Goal: Task Accomplishment & Management: Complete application form

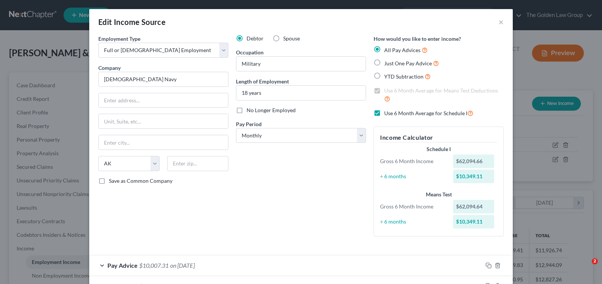
select select "0"
select select "1"
select select "0"
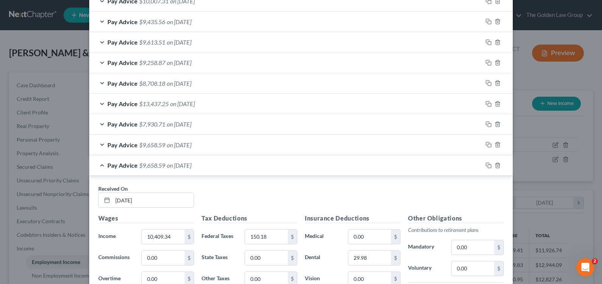
click at [100, 145] on div "Pay Advice $9,658.59 on [DATE]" at bounding box center [285, 145] width 393 height 20
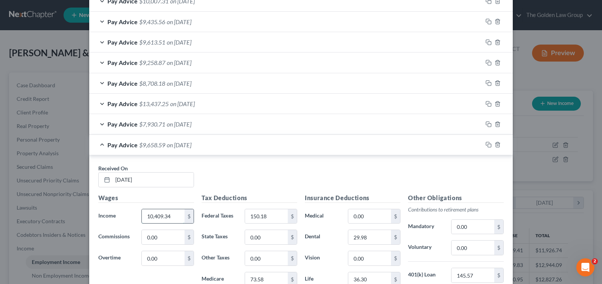
click at [148, 221] on input "10,409.34" at bounding box center [163, 217] width 43 height 14
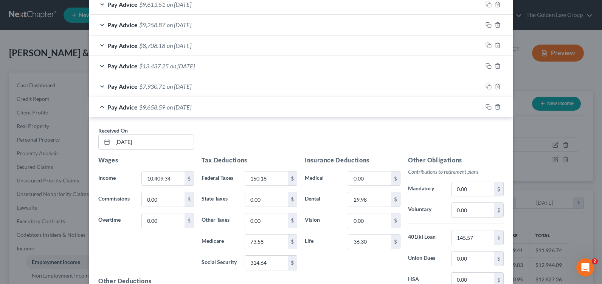
scroll to position [340, 0]
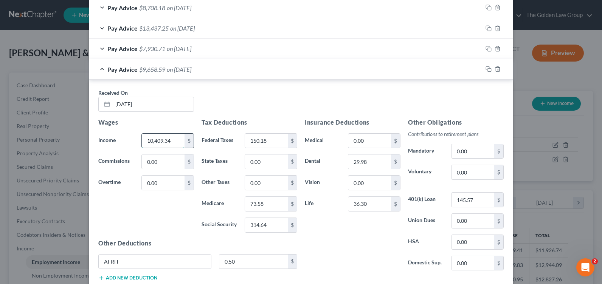
click at [150, 144] on input "10,409.34" at bounding box center [163, 141] width 43 height 14
drag, startPoint x: 153, startPoint y: 140, endPoint x: 183, endPoint y: 140, distance: 30.3
click at [183, 140] on div "10,409.34 $" at bounding box center [167, 141] width 53 height 15
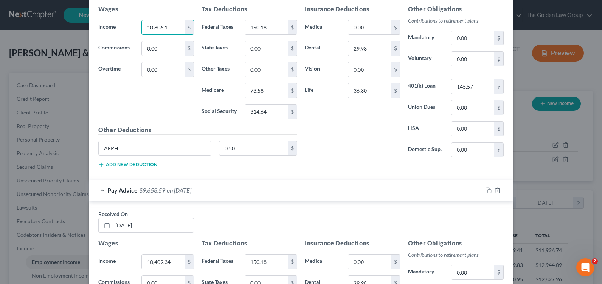
type input "10,806.1"
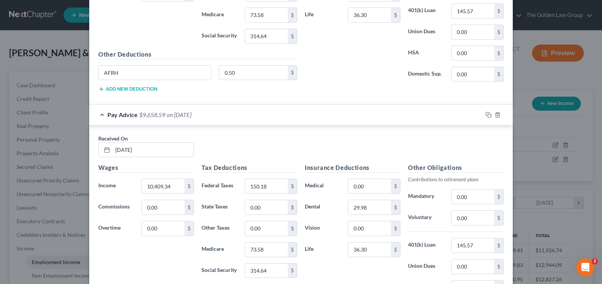
scroll to position [567, 0]
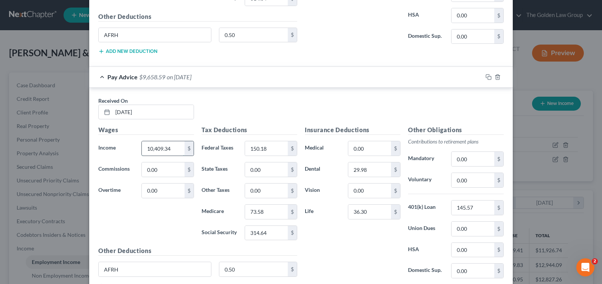
click at [163, 149] on input "10,409.34" at bounding box center [163, 148] width 43 height 14
click at [171, 148] on input "10,409.34" at bounding box center [163, 148] width 43 height 14
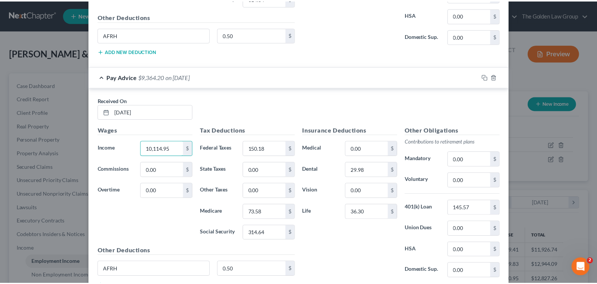
scroll to position [626, 0]
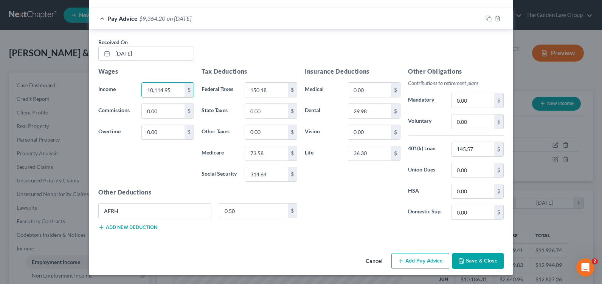
type input "10,114.95"
click at [468, 261] on button "Save & Close" at bounding box center [477, 261] width 51 height 16
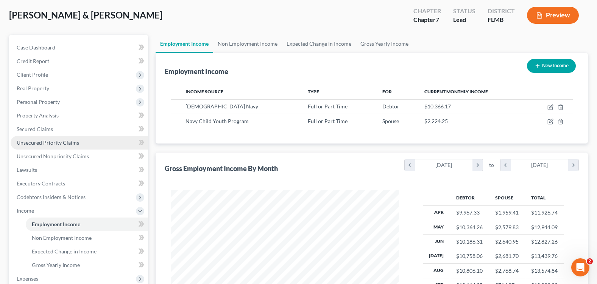
scroll to position [151, 0]
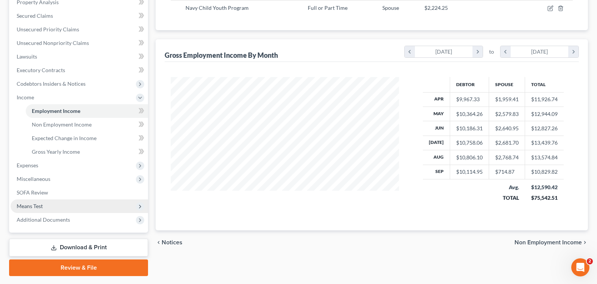
click at [57, 203] on span "Means Test" at bounding box center [79, 207] width 137 height 14
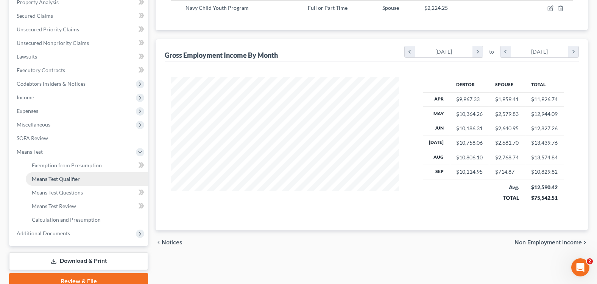
click at [89, 180] on link "Means Test Qualifier" at bounding box center [87, 180] width 122 height 14
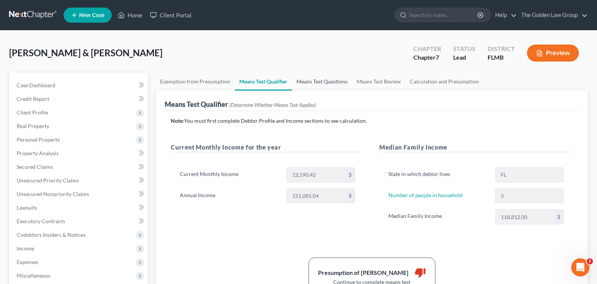
click at [318, 84] on link "Means Test Questions" at bounding box center [322, 82] width 60 height 18
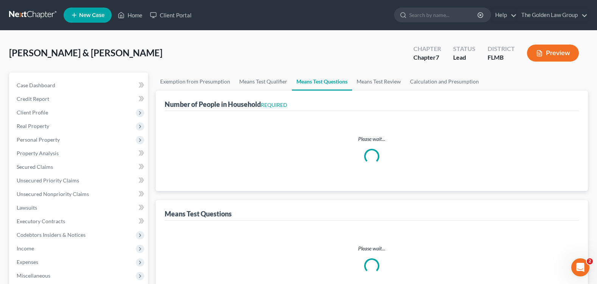
select select "1"
select select "60"
select select "1"
select select "60"
select select "0"
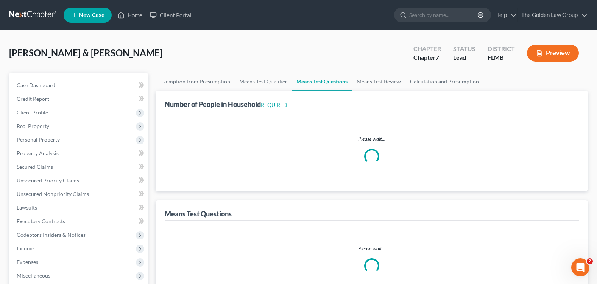
select select "60"
select select "0"
select select "60"
select select "5"
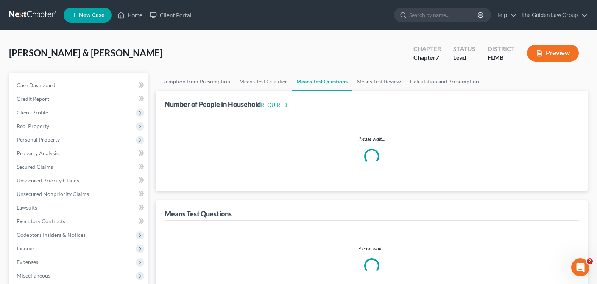
select select "2"
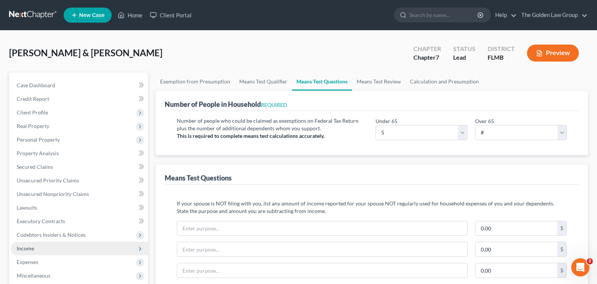
click at [46, 246] on span "Income" at bounding box center [79, 249] width 137 height 14
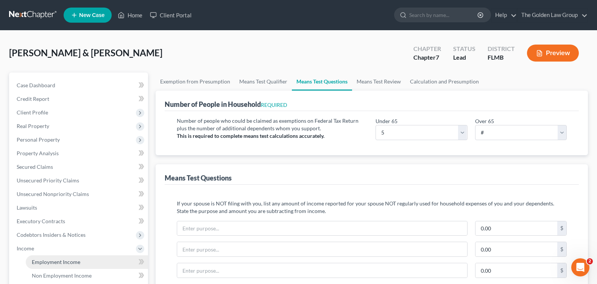
scroll to position [76, 0]
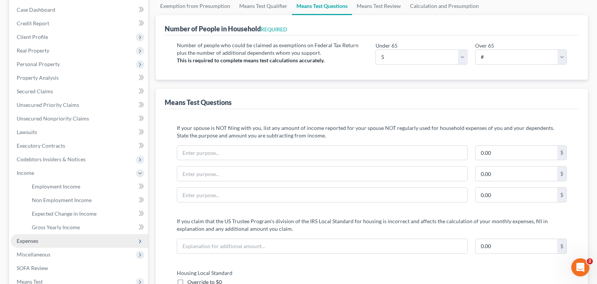
click at [60, 240] on span "Expenses" at bounding box center [79, 242] width 137 height 14
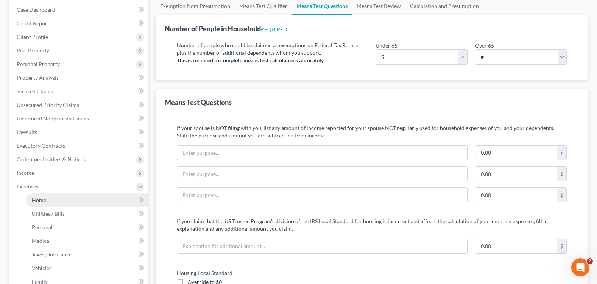
click at [62, 199] on link "Home" at bounding box center [87, 201] width 122 height 14
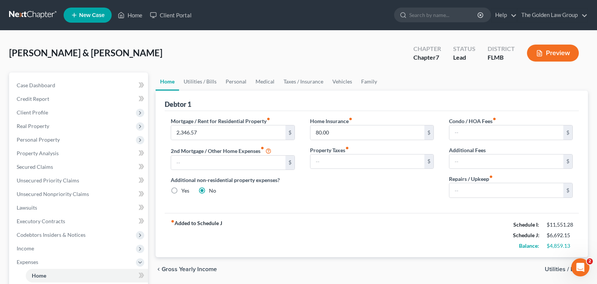
click at [292, 193] on div "Additional non-residential property expenses? Yes No" at bounding box center [233, 185] width 124 height 19
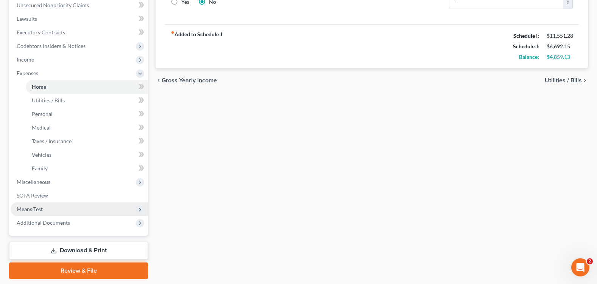
click at [42, 208] on span "Means Test" at bounding box center [30, 209] width 26 height 6
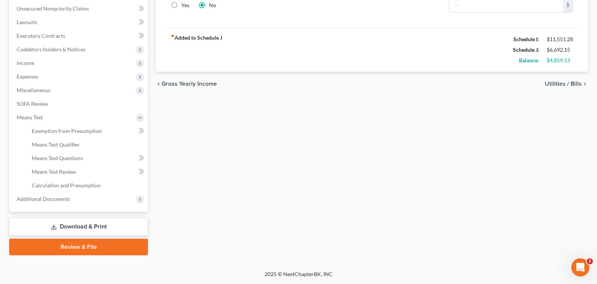
scroll to position [186, 0]
click at [77, 162] on link "Means Test Questions" at bounding box center [87, 159] width 122 height 14
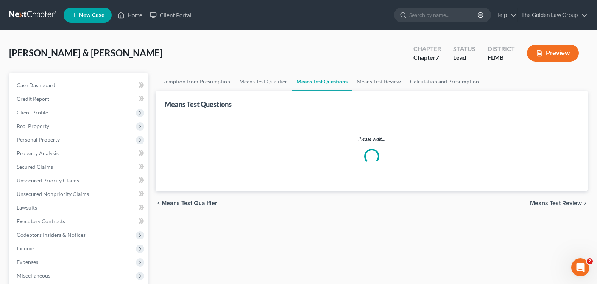
click at [190, 64] on div "[PERSON_NAME] & [PERSON_NAME] Upgraded Chapter Chapter 7 Status Lead District […" at bounding box center [298, 56] width 578 height 33
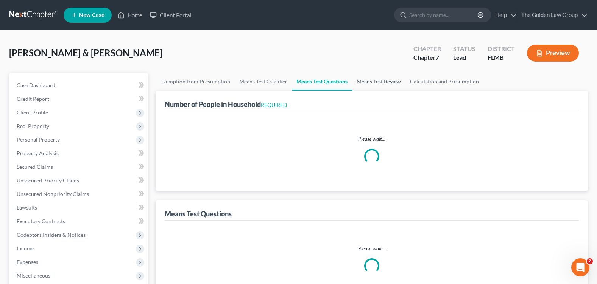
select select "1"
select select "60"
select select "1"
select select "60"
select select "0"
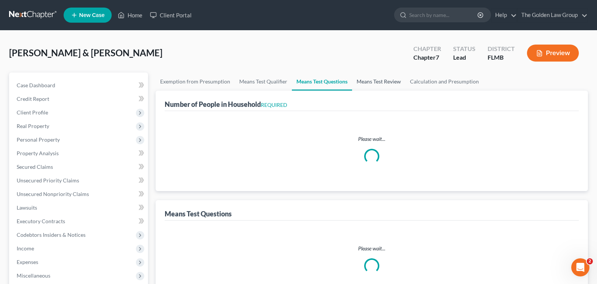
select select "60"
select select "0"
select select "60"
select select "2"
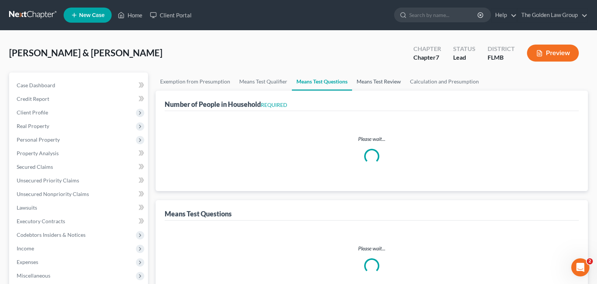
select select "5"
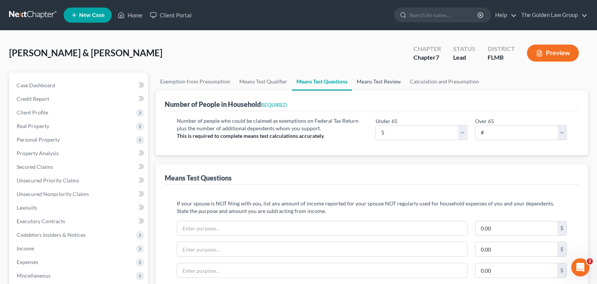
click at [365, 79] on link "Means Test Review" at bounding box center [378, 82] width 53 height 18
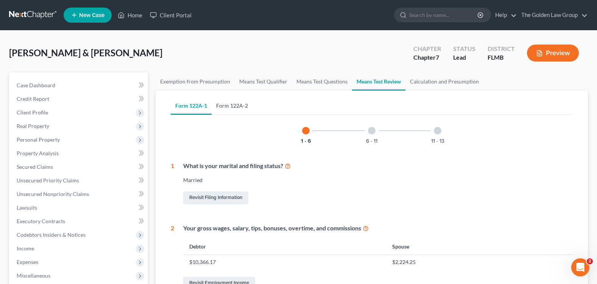
click at [243, 111] on link "Form 122A-2" at bounding box center [231, 106] width 41 height 18
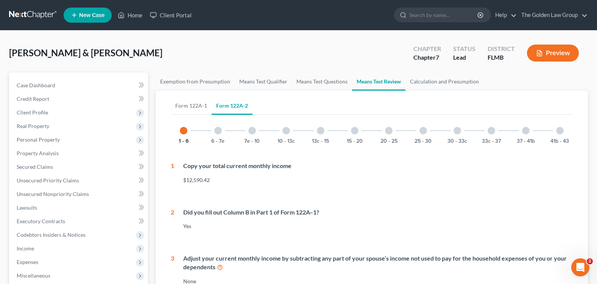
click at [219, 129] on div at bounding box center [218, 131] width 8 height 8
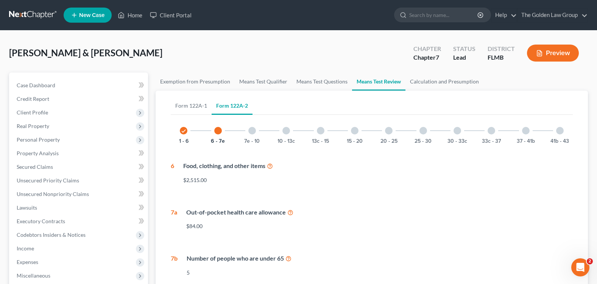
click at [253, 132] on div at bounding box center [252, 131] width 8 height 8
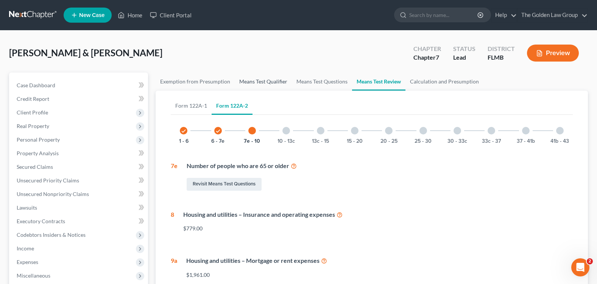
click at [260, 84] on link "Means Test Qualifier" at bounding box center [263, 82] width 57 height 18
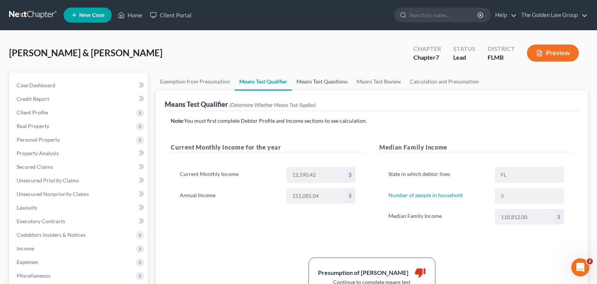
click at [304, 84] on link "Means Test Questions" at bounding box center [322, 82] width 60 height 18
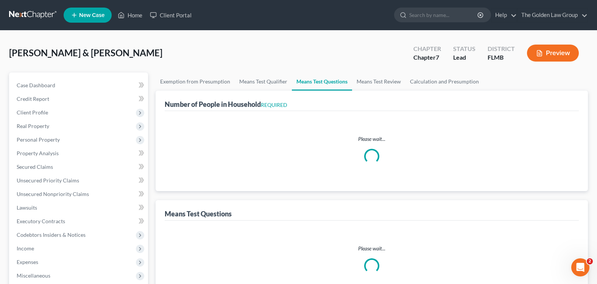
select select "1"
select select "60"
select select "1"
select select "60"
select select "0"
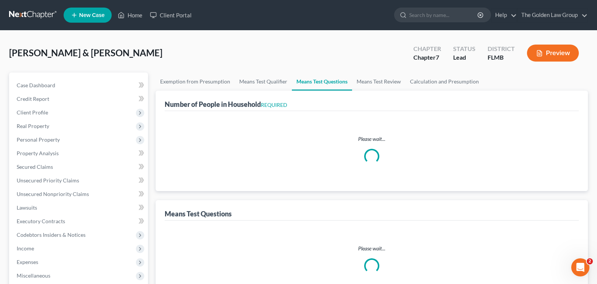
select select "60"
select select "0"
select select "60"
select select "5"
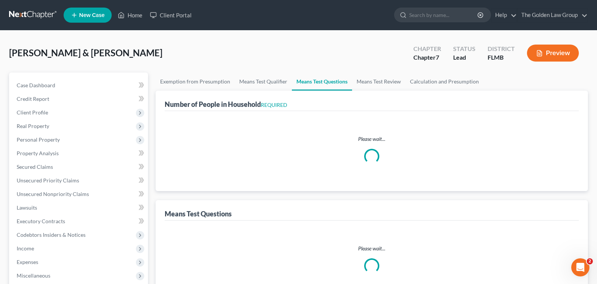
select select "2"
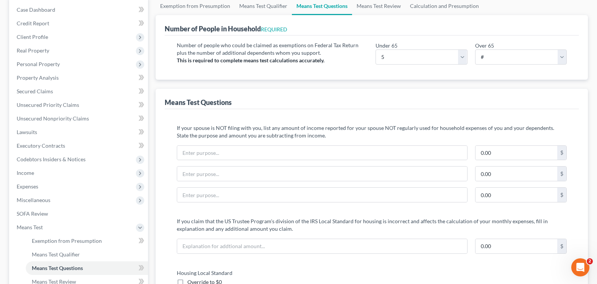
scroll to position [151, 0]
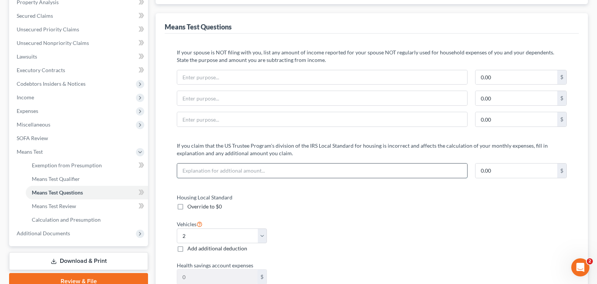
click at [225, 170] on input "text" at bounding box center [321, 171] width 289 height 14
paste input "385.57"
type input "385.57"
click at [489, 169] on input "text" at bounding box center [516, 171] width 82 height 14
paste input "385.57"
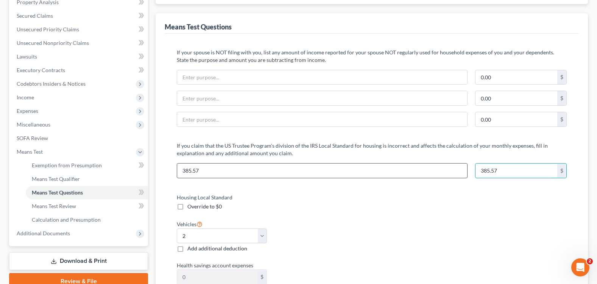
type input "385.57"
drag, startPoint x: 238, startPoint y: 177, endPoint x: 176, endPoint y: 171, distance: 63.0
click at [176, 171] on div "385.57" at bounding box center [322, 170] width 298 height 15
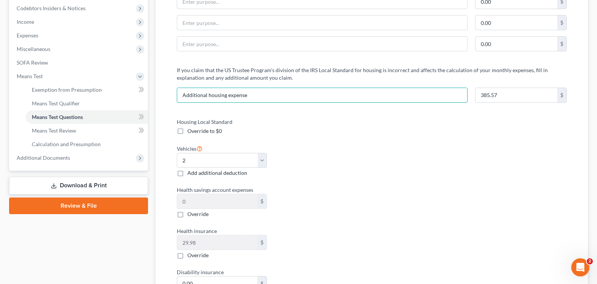
scroll to position [0, 0]
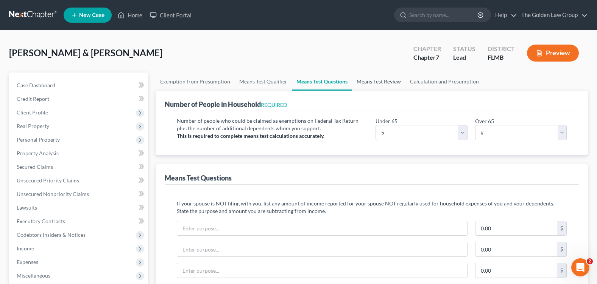
type input "Additional housing expense"
click at [374, 81] on link "Means Test Review" at bounding box center [378, 82] width 53 height 18
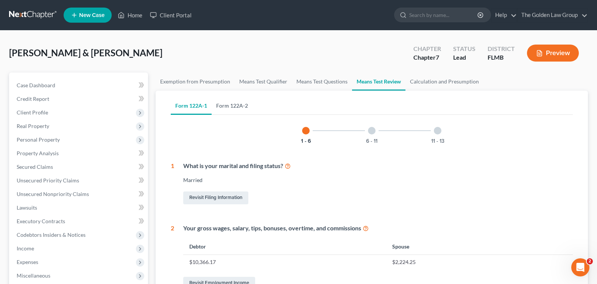
click at [234, 109] on link "Form 122A-2" at bounding box center [231, 106] width 41 height 18
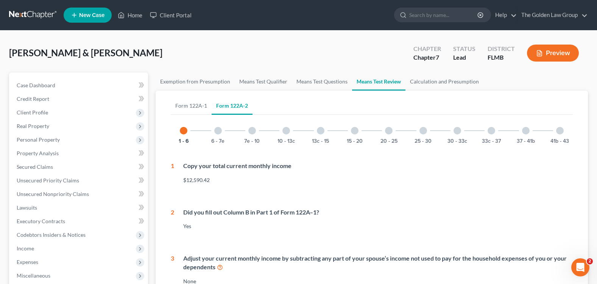
click at [252, 131] on div at bounding box center [252, 131] width 8 height 8
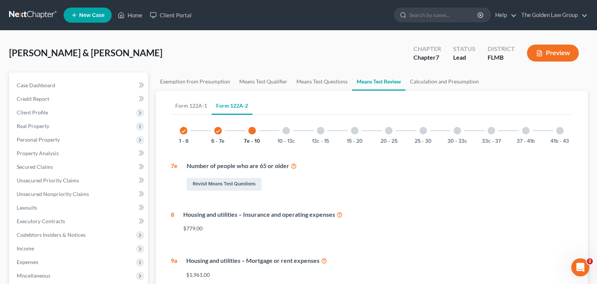
click at [320, 134] on div at bounding box center [321, 131] width 8 height 8
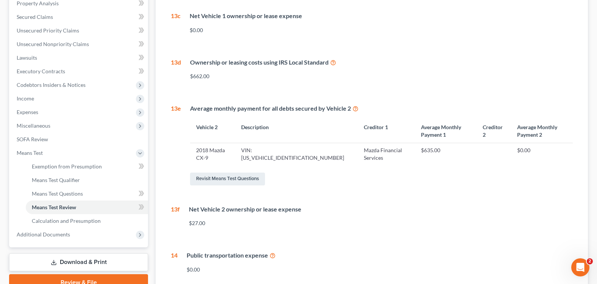
scroll to position [37, 0]
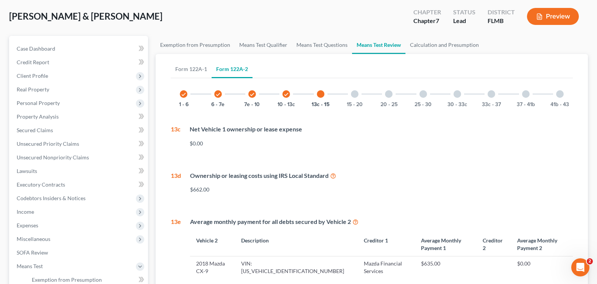
click at [392, 94] on div at bounding box center [389, 94] width 8 height 8
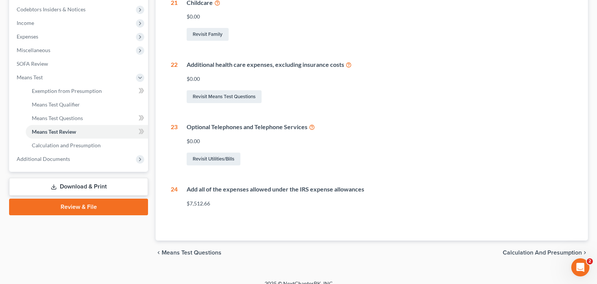
scroll to position [75, 0]
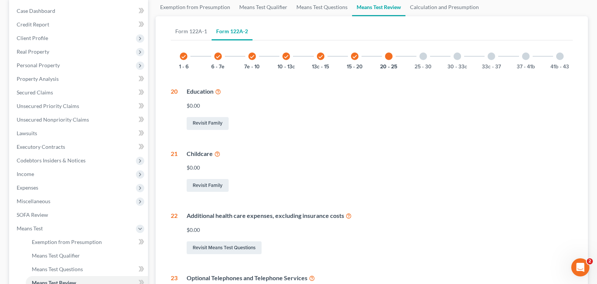
click at [458, 61] on div "30 - 33c" at bounding box center [457, 57] width 26 height 26
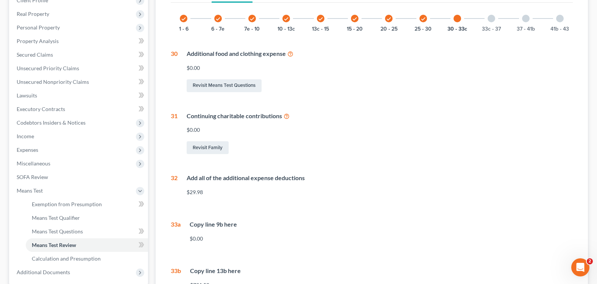
scroll to position [0, 0]
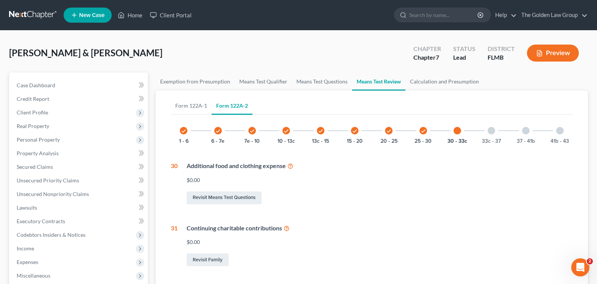
click at [530, 130] on div "37 - 41b" at bounding box center [526, 131] width 26 height 26
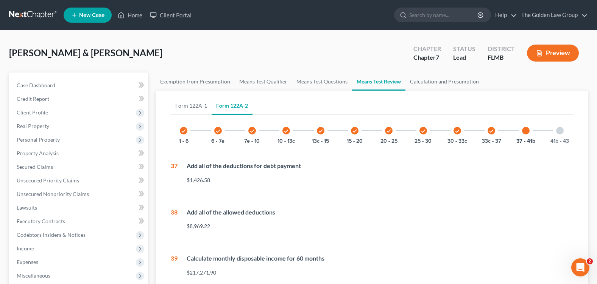
click at [559, 131] on div at bounding box center [560, 131] width 8 height 8
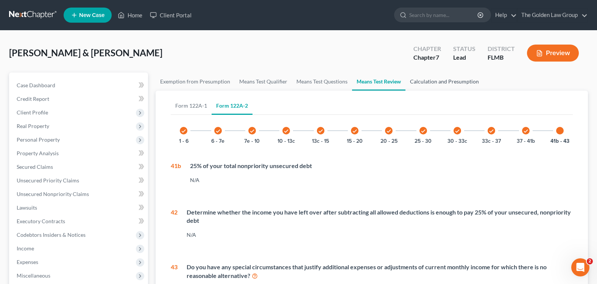
click at [462, 83] on link "Calculation and Presumption" at bounding box center [444, 82] width 78 height 18
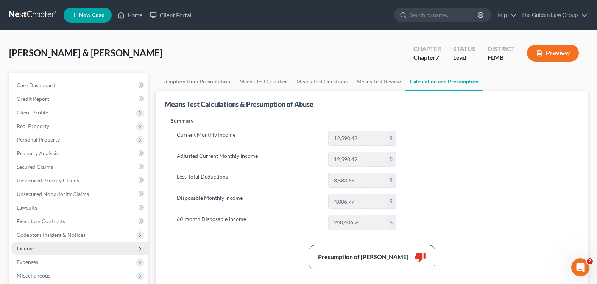
click at [45, 251] on span "Income" at bounding box center [79, 249] width 137 height 14
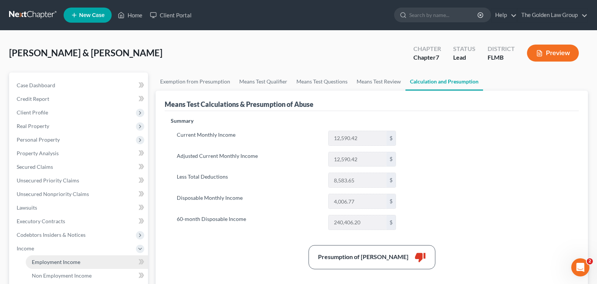
click at [58, 261] on span "Employment Income" at bounding box center [56, 262] width 48 height 6
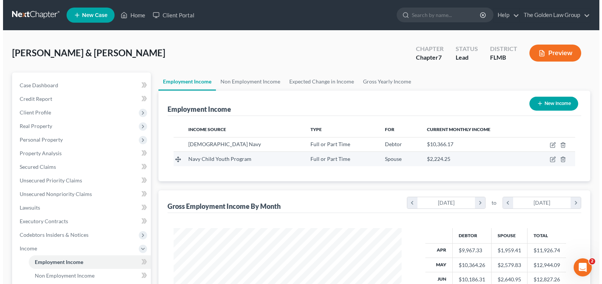
scroll to position [136, 243]
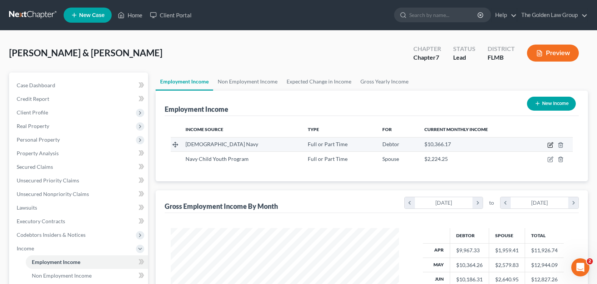
click at [549, 146] on icon "button" at bounding box center [550, 144] width 3 height 3
select select "0"
select select "1"
select select "0"
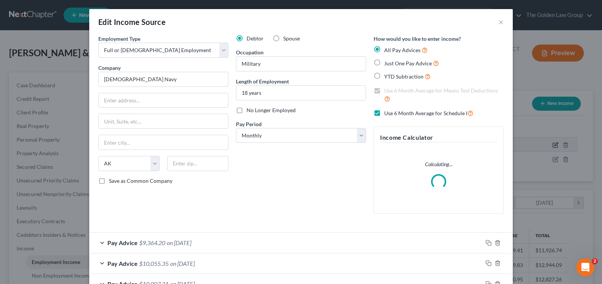
scroll to position [136, 246]
click at [278, 230] on form "Employment Type * Select Full or [DEMOGRAPHIC_DATA] Employment Self Employment …" at bounding box center [301, 226] width 406 height 383
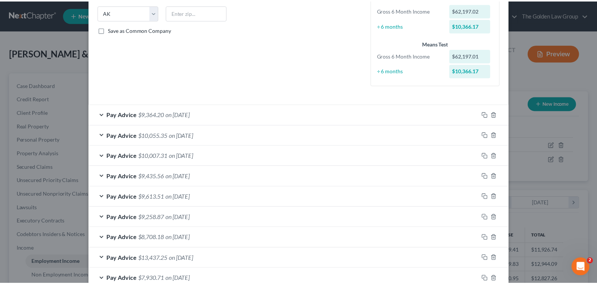
scroll to position [0, 0]
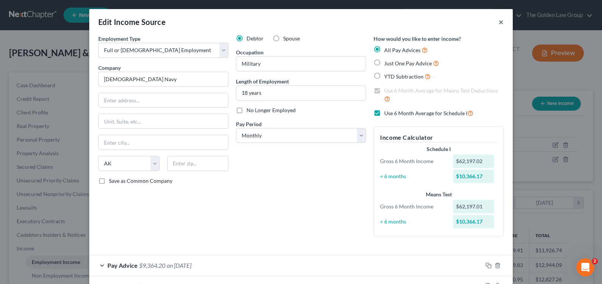
click at [499, 22] on button "×" at bounding box center [501, 21] width 5 height 9
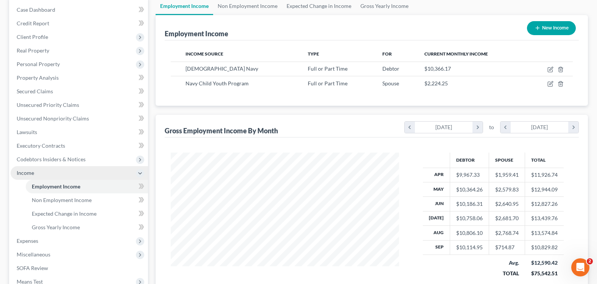
scroll to position [113, 0]
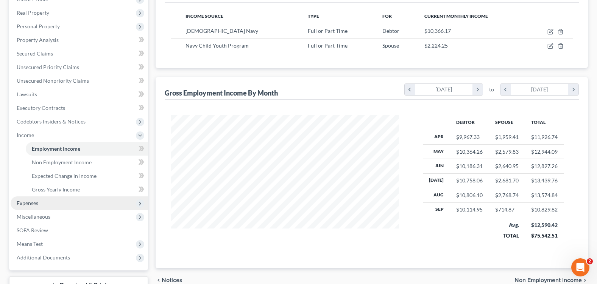
click at [61, 207] on span "Expenses" at bounding box center [79, 204] width 137 height 14
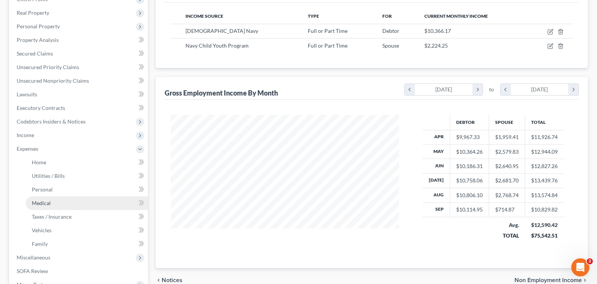
click at [63, 202] on link "Medical" at bounding box center [87, 204] width 122 height 14
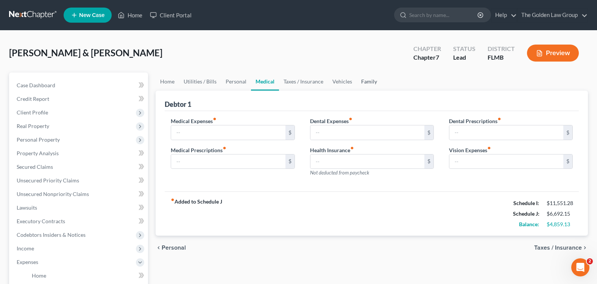
click at [368, 79] on link "Family" at bounding box center [368, 82] width 25 height 18
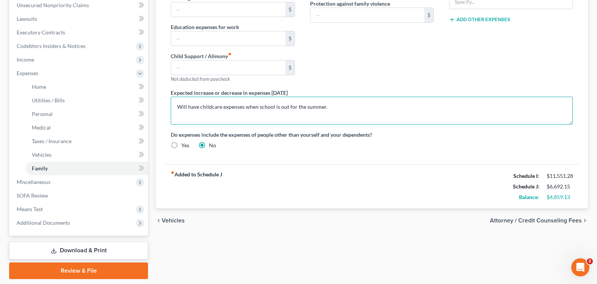
scroll to position [38, 0]
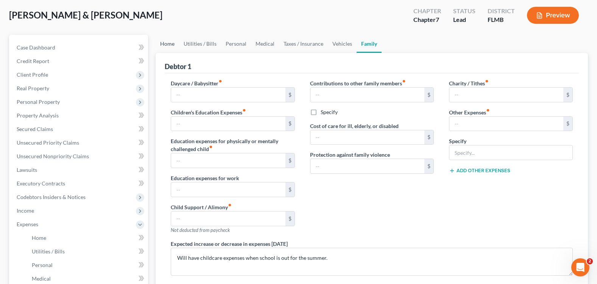
click at [174, 44] on link "Home" at bounding box center [166, 44] width 23 height 18
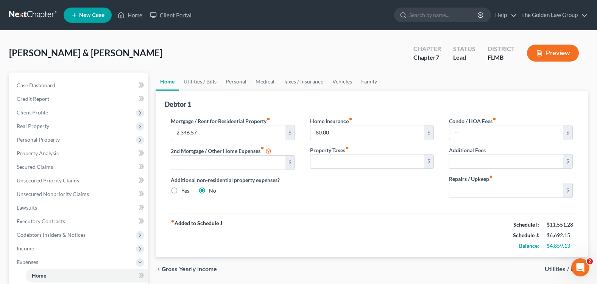
click at [168, 86] on link "Home" at bounding box center [166, 82] width 23 height 18
click at [163, 82] on link "Home" at bounding box center [166, 82] width 23 height 18
click at [132, 17] on link "Home" at bounding box center [130, 15] width 32 height 14
